Goal: Task Accomplishment & Management: Use online tool/utility

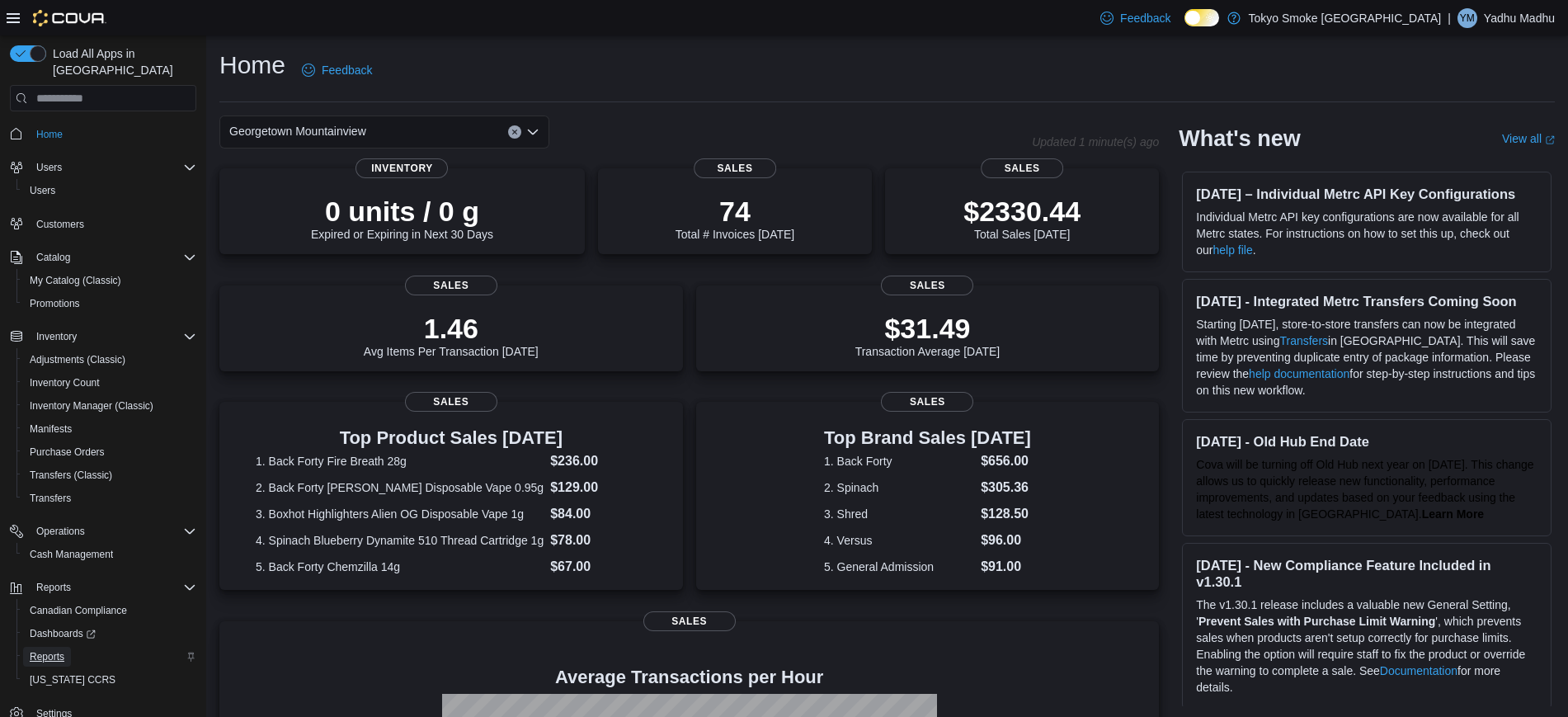
click at [49, 647] on span "Reports" at bounding box center [47, 656] width 35 height 20
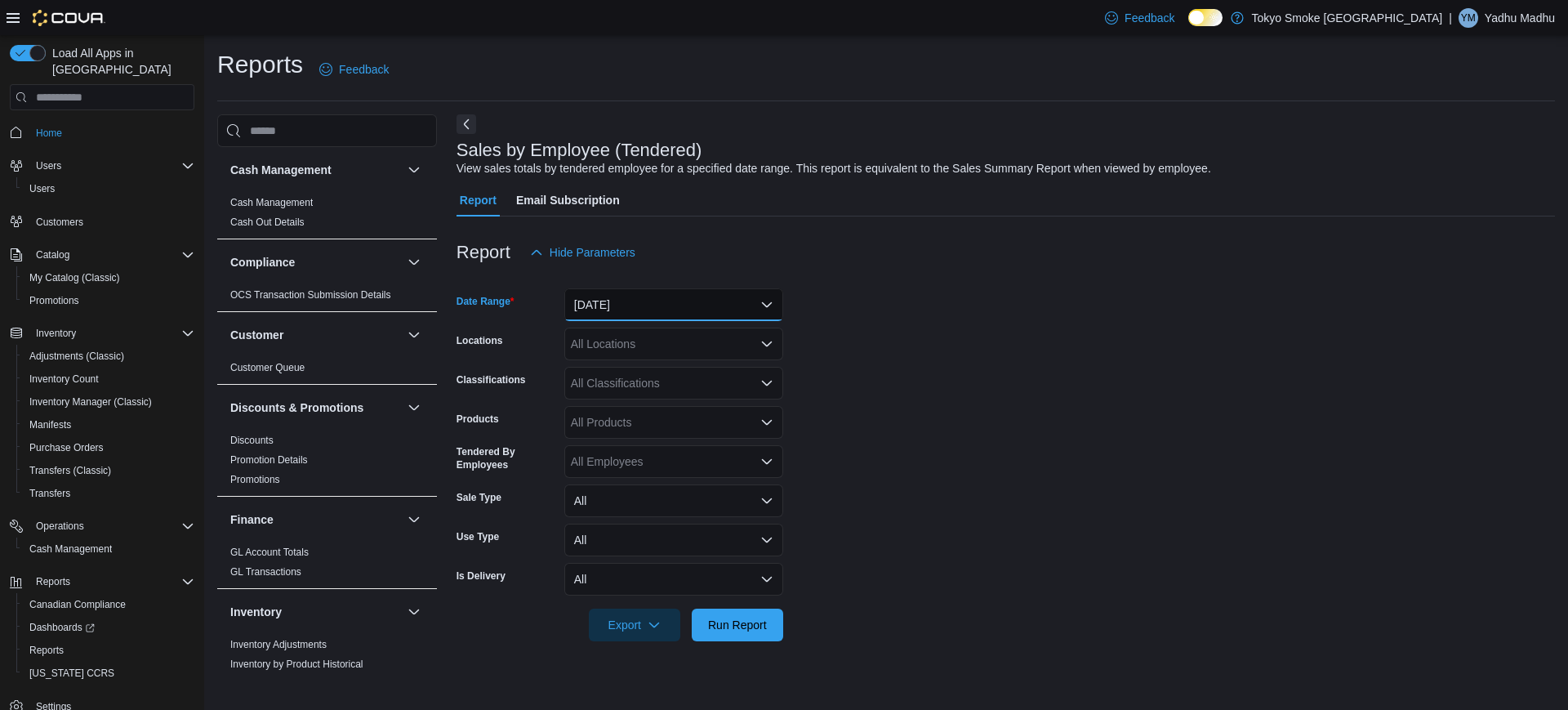
click at [617, 291] on button "[DATE]" at bounding box center [673, 305] width 218 height 33
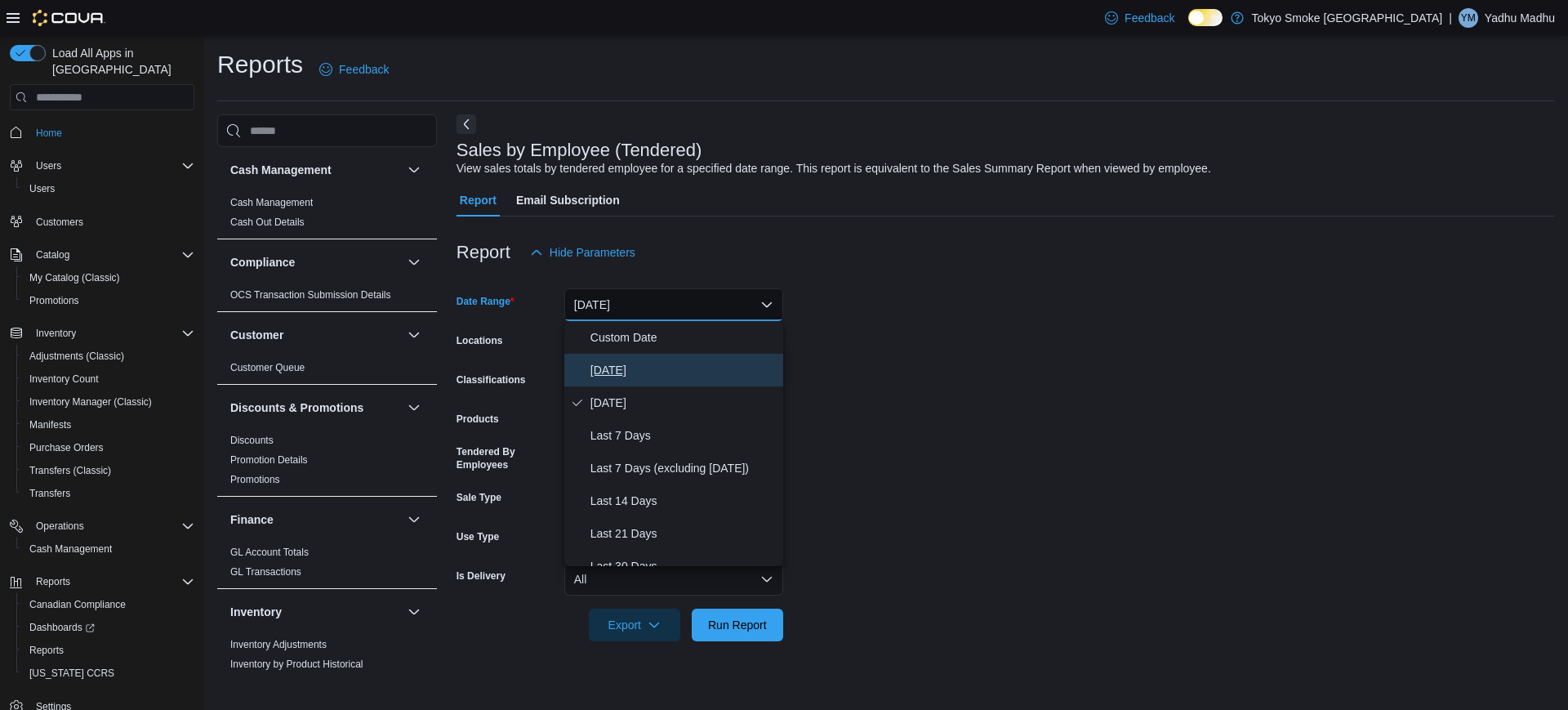
click at [596, 380] on button "[DATE]" at bounding box center [673, 370] width 218 height 33
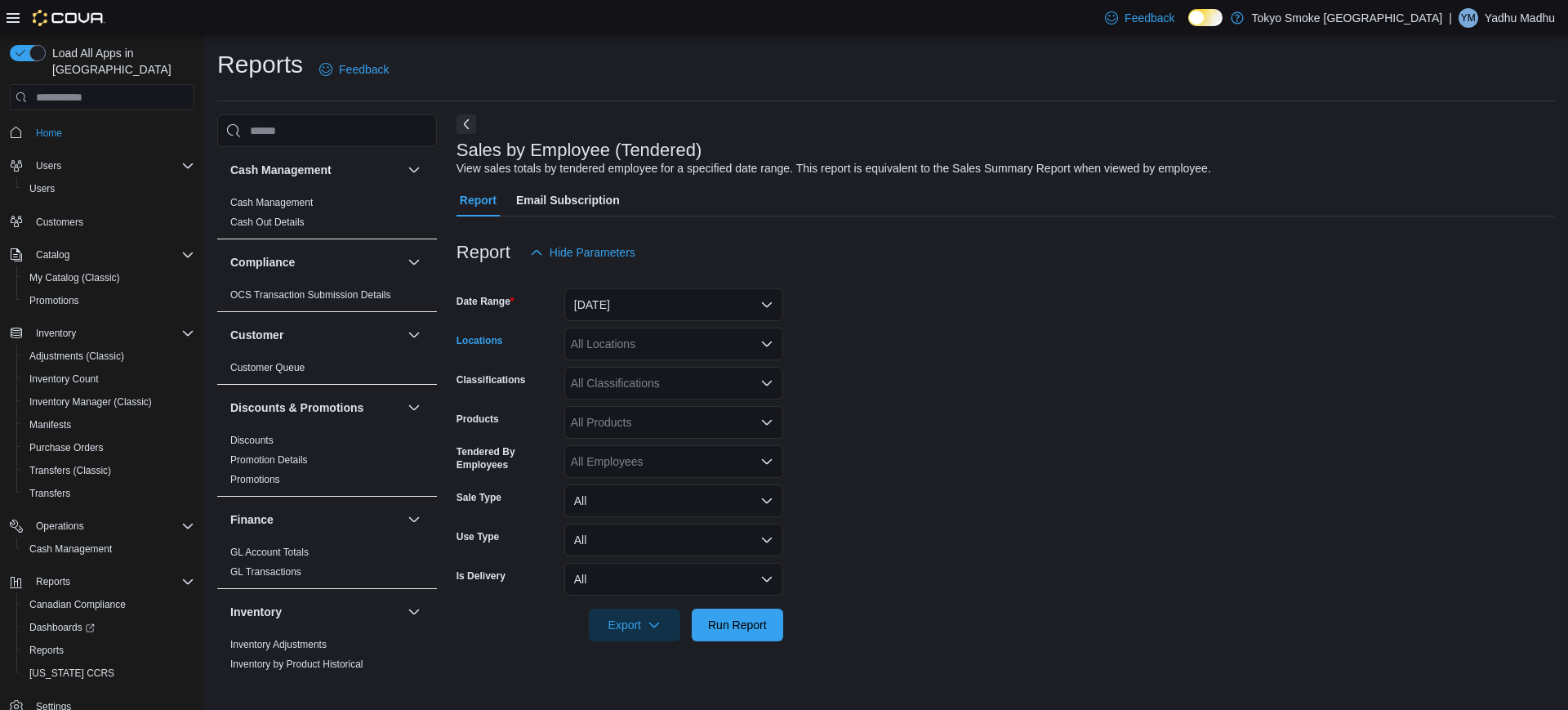
click at [583, 342] on div "All Locations" at bounding box center [673, 344] width 218 height 33
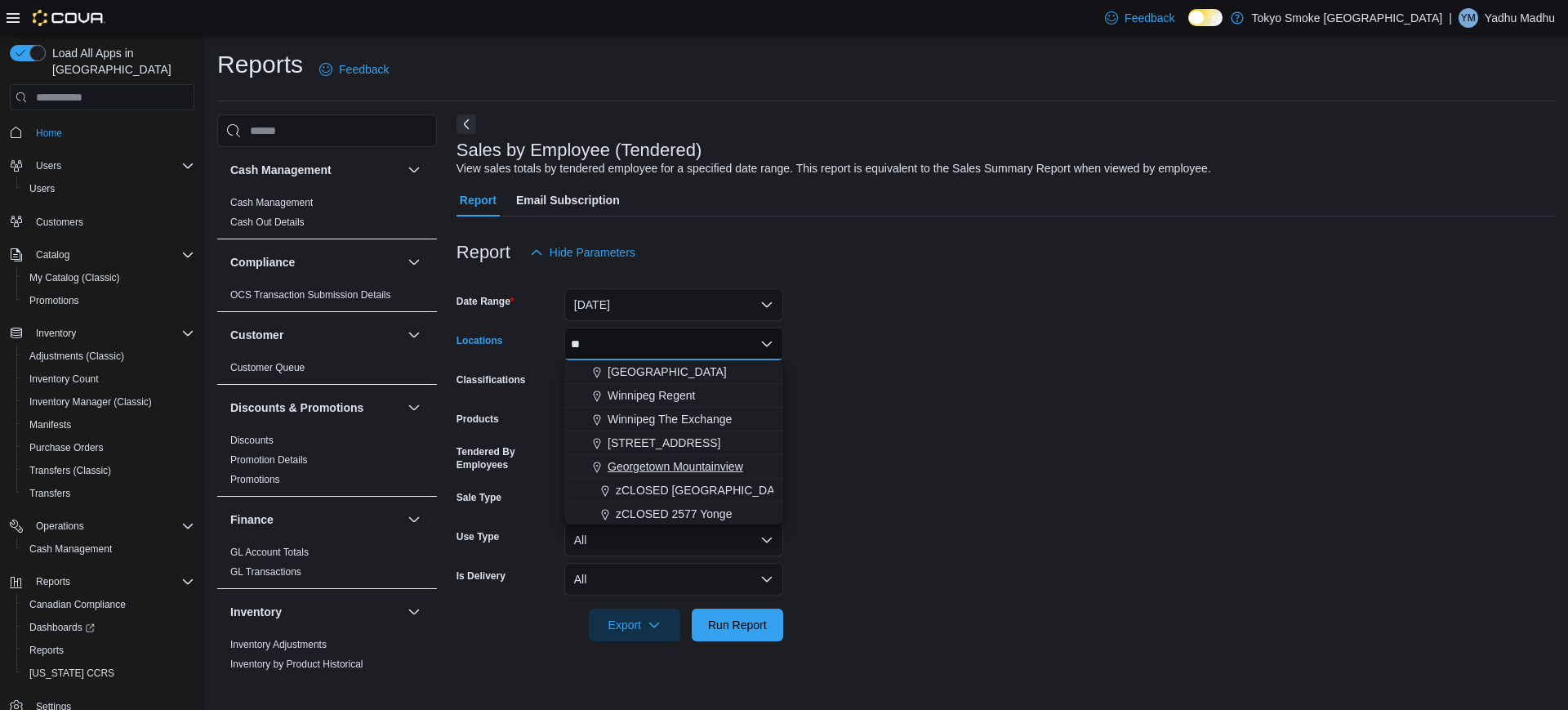
type input "**"
click at [655, 462] on span "Georgetown Mountainview" at bounding box center [675, 466] width 136 height 16
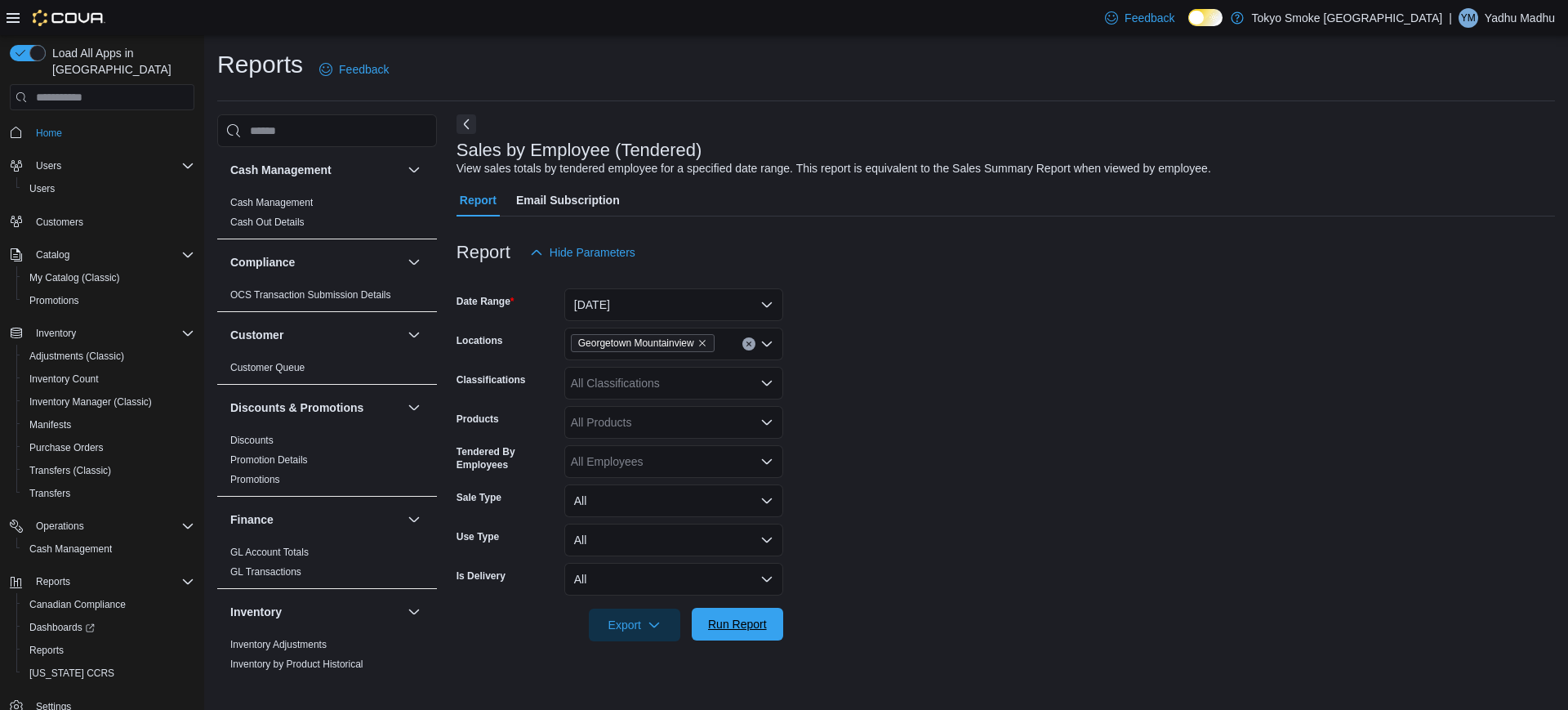
click at [755, 628] on span "Run Report" at bounding box center [737, 624] width 58 height 16
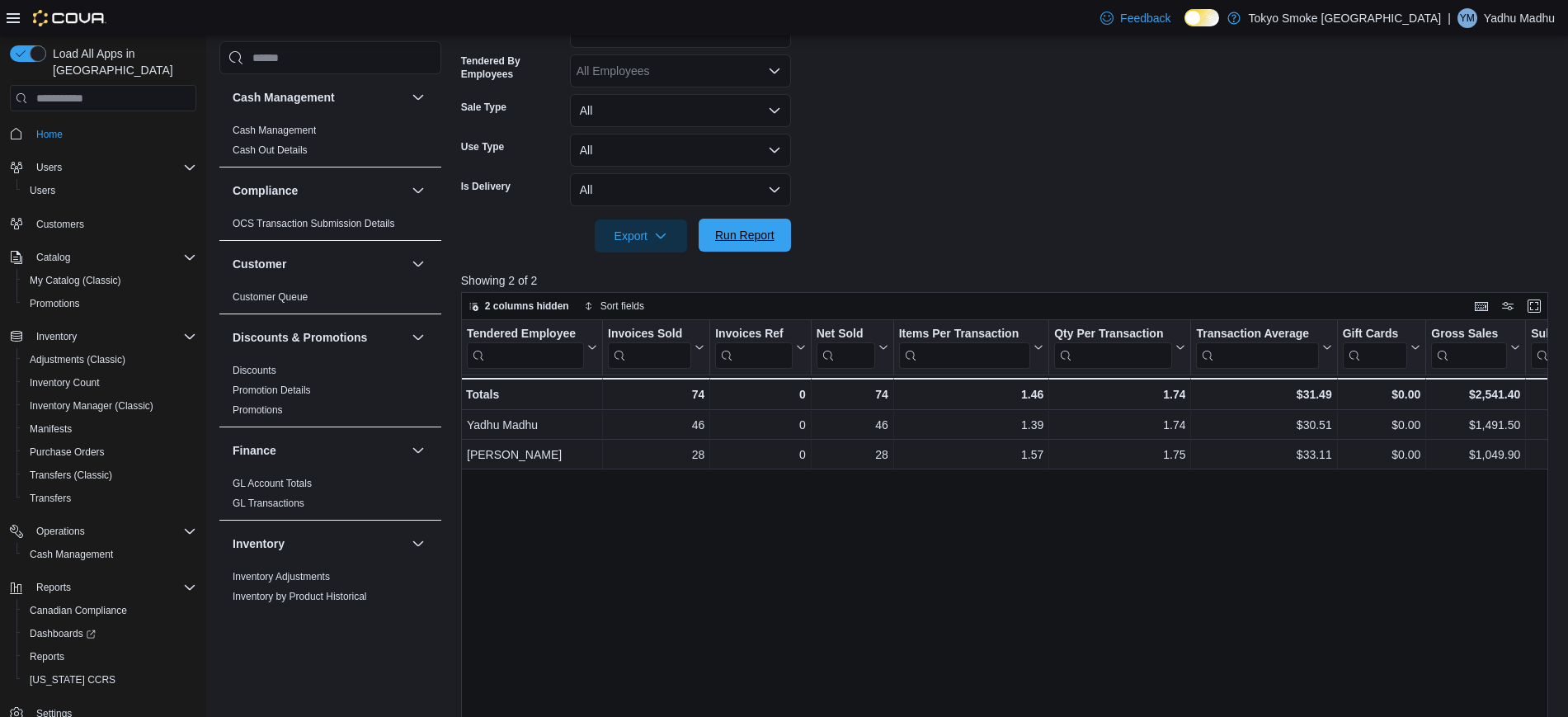
click at [772, 241] on span "Run Report" at bounding box center [744, 235] width 59 height 17
click at [782, 242] on button "Run Report" at bounding box center [744, 236] width 92 height 33
click at [753, 228] on span "Run Report" at bounding box center [744, 235] width 59 height 17
